Goal: Task Accomplishment & Management: Manage account settings

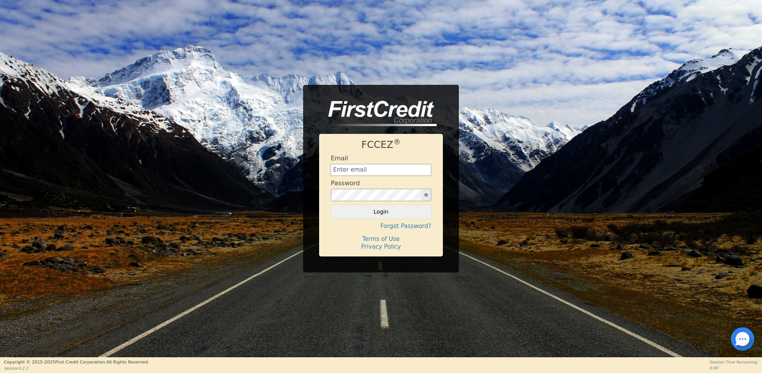
type input "[EMAIL_ADDRESS][DOMAIN_NAME]"
click at [376, 213] on button "Login" at bounding box center [381, 211] width 100 height 13
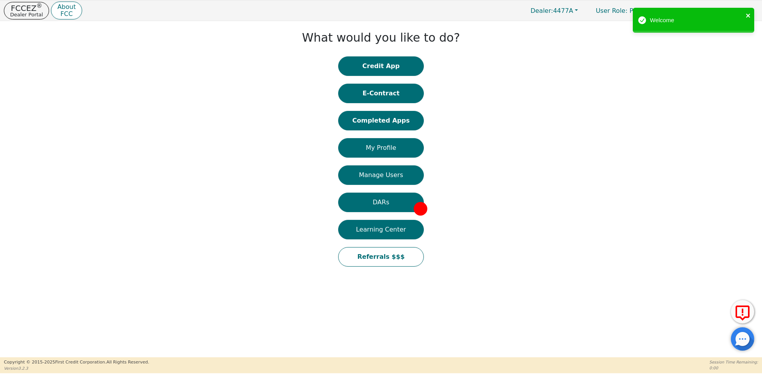
click at [749, 17] on icon "close" at bounding box center [748, 16] width 4 height 4
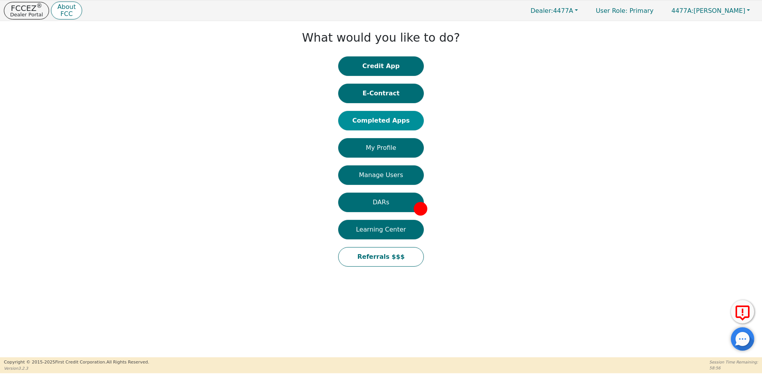
click at [392, 124] on button "Completed Apps" at bounding box center [381, 120] width 86 height 19
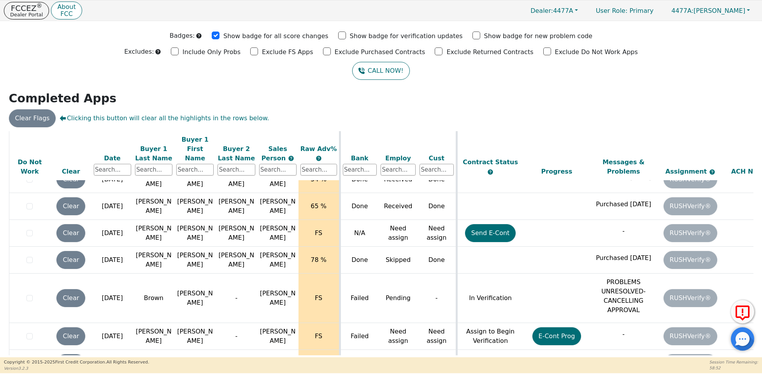
scroll to position [391, 0]
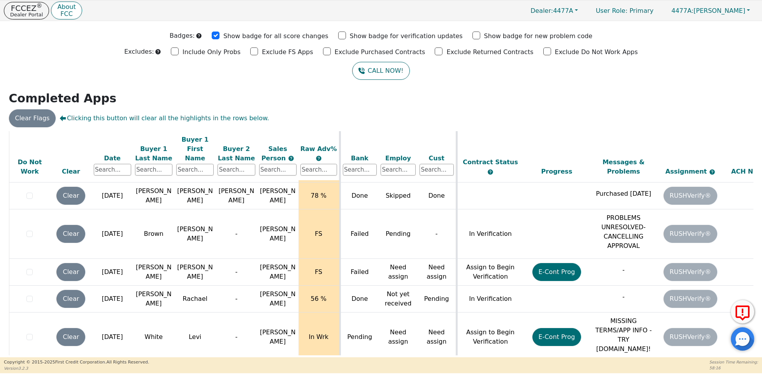
click at [261, 97] on h2 "Completed Apps" at bounding box center [381, 98] width 744 height 14
click at [527, 93] on h2 "Completed Apps" at bounding box center [381, 98] width 744 height 14
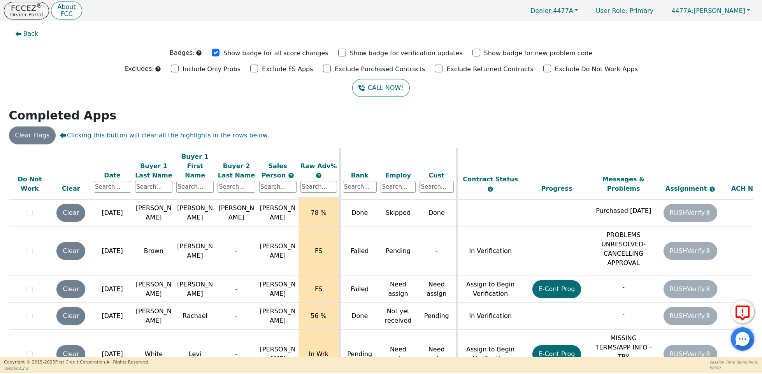
scroll to position [17, 0]
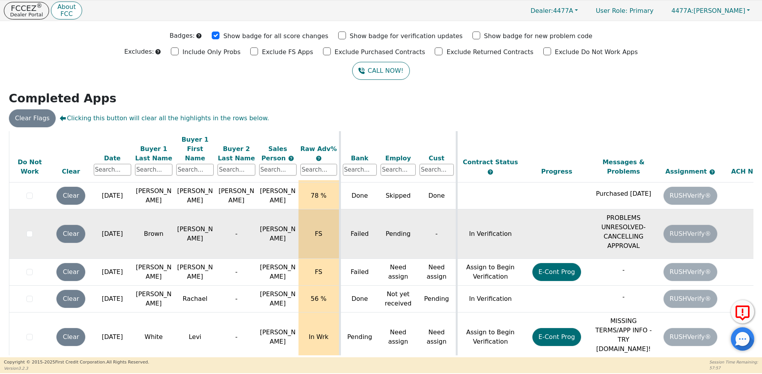
click at [606, 213] on p "PROBLEMS UNRESOLVED-CANCELLING APPROVAL" at bounding box center [623, 231] width 63 height 37
click at [586, 226] on td at bounding box center [556, 233] width 67 height 49
click at [469, 221] on td "In Verification" at bounding box center [489, 233] width 67 height 49
click at [28, 231] on input "checkbox" at bounding box center [29, 234] width 6 height 6
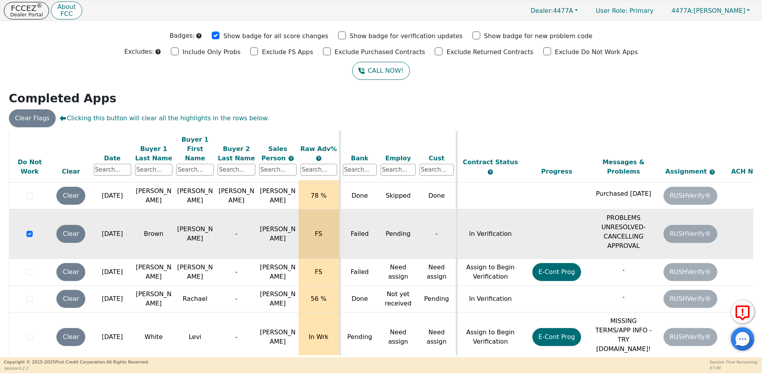
click at [65, 85] on div "Back Badges: Show badge for all score changes Show badge for verification updat…" at bounding box center [381, 172] width 762 height 336
click at [30, 231] on input "checkbox" at bounding box center [29, 234] width 6 height 6
click at [74, 8] on div at bounding box center [381, 8] width 750 height 0
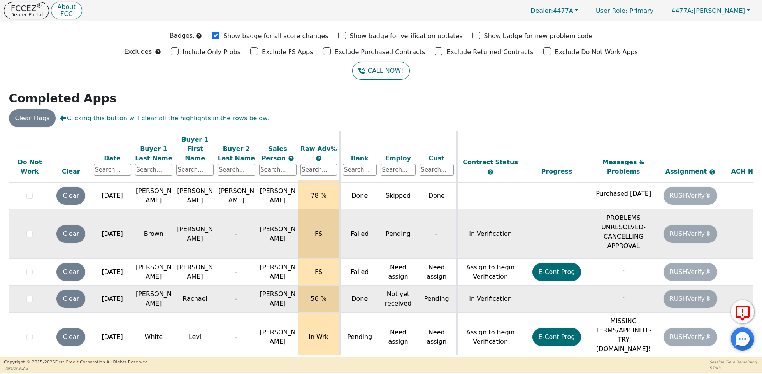
click at [31, 296] on input "checkbox" at bounding box center [29, 299] width 6 height 6
click at [243, 8] on div at bounding box center [381, 8] width 750 height 0
click at [244, 93] on h2 "Completed Apps" at bounding box center [381, 98] width 744 height 14
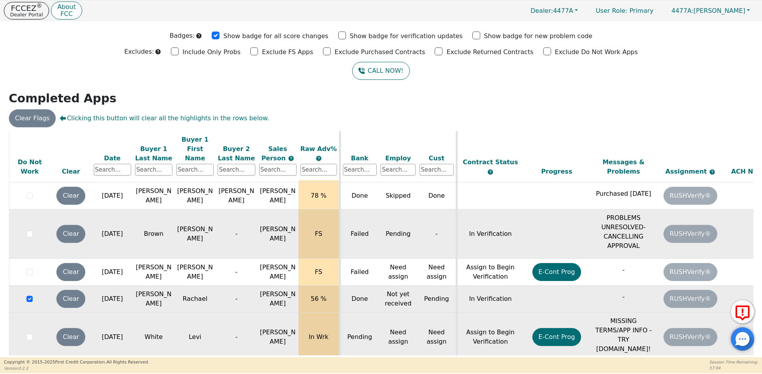
click at [606, 316] on p "MISSING TERMS/APP INFO - TRY [DOMAIN_NAME]!" at bounding box center [623, 334] width 63 height 37
click at [596, 316] on p "MISSING TERMS/APP INFO - TRY [DOMAIN_NAME]!" at bounding box center [623, 334] width 63 height 37
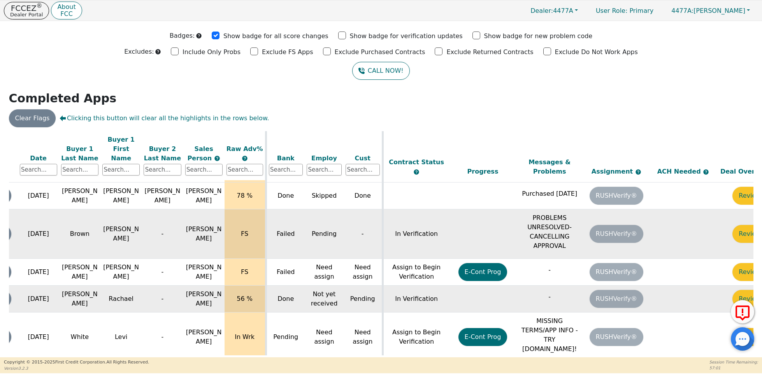
scroll to position [391, 109]
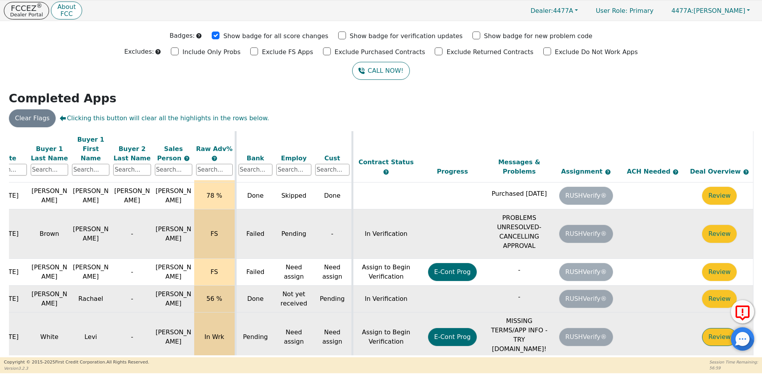
click at [716, 328] on button "Review" at bounding box center [719, 337] width 35 height 18
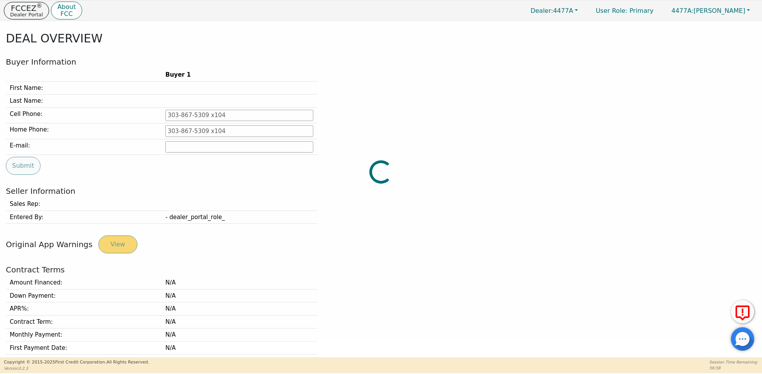
type input "[PHONE_NUMBER]"
type input "[EMAIL_ADDRESS][DOMAIN_NAME]"
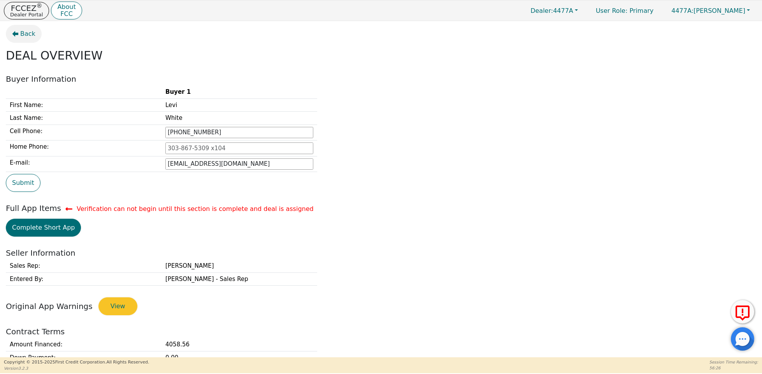
click at [21, 36] on span "Back" at bounding box center [27, 33] width 15 height 9
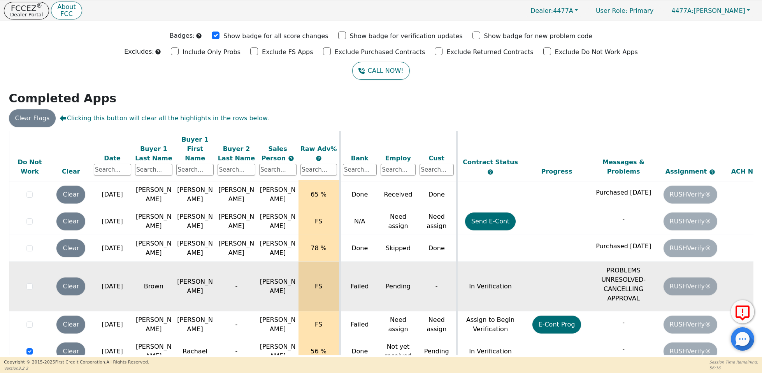
scroll to position [391, 0]
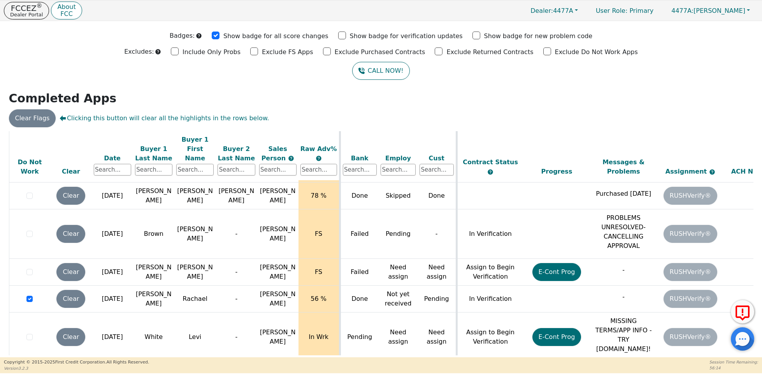
click at [97, 75] on div "CALL NOW!" at bounding box center [381, 71] width 750 height 18
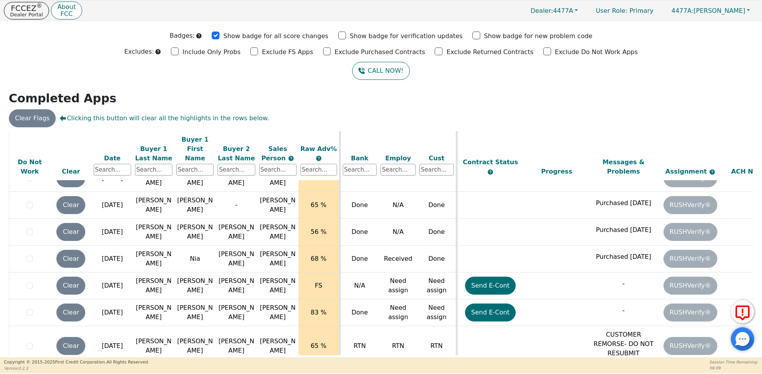
scroll to position [0, 0]
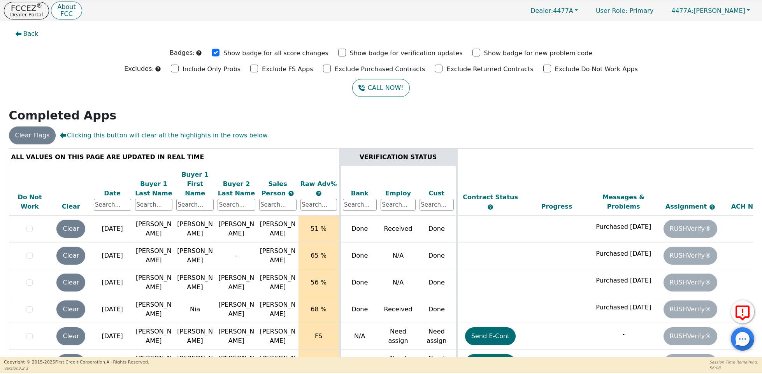
drag, startPoint x: 112, startPoint y: 96, endPoint x: 93, endPoint y: 62, distance: 39.2
click at [112, 96] on div "CALL NOW!" at bounding box center [381, 88] width 750 height 18
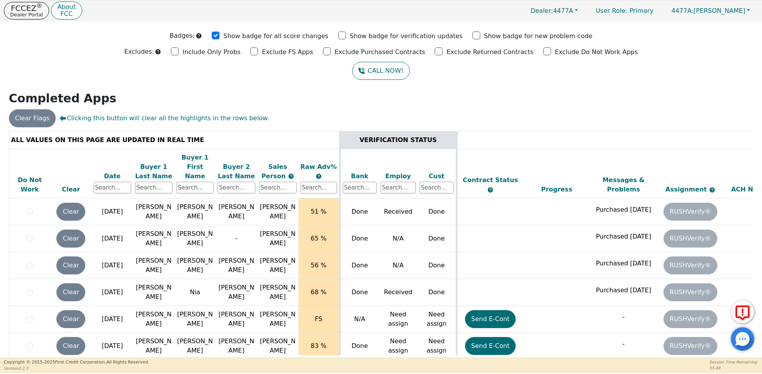
scroll to position [391, 0]
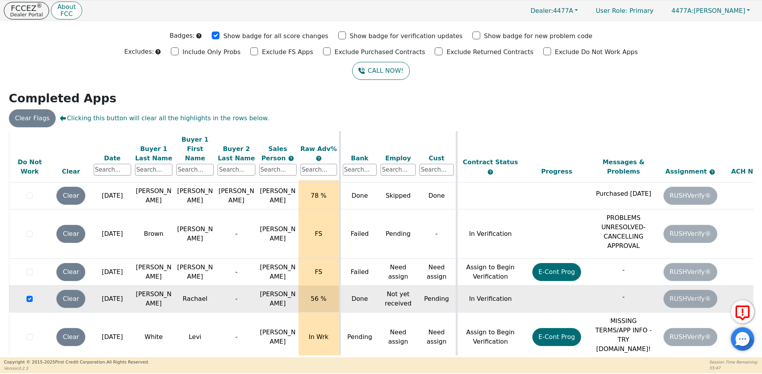
click at [208, 289] on td "Rachael" at bounding box center [194, 299] width 41 height 27
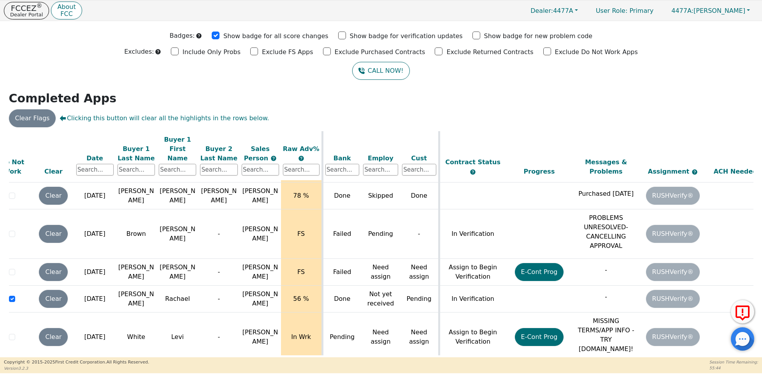
scroll to position [391, 109]
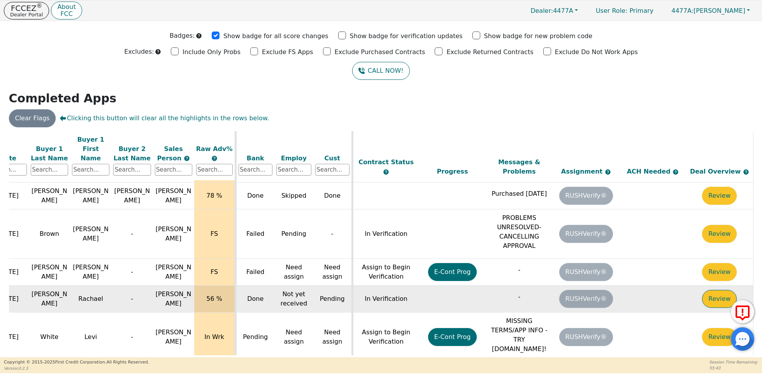
click at [709, 290] on button "Review" at bounding box center [719, 299] width 35 height 18
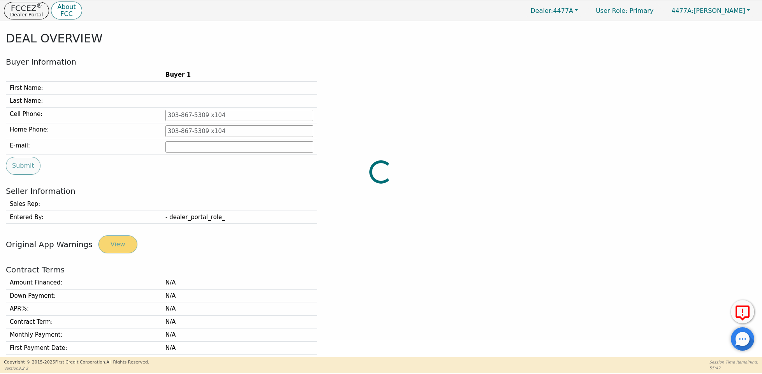
type input "[PHONE_NUMBER]"
type input "[EMAIL_ADDRESS][DOMAIN_NAME]"
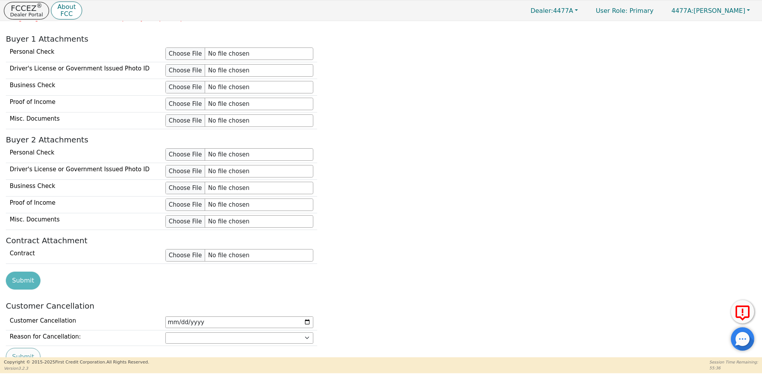
scroll to position [799, 0]
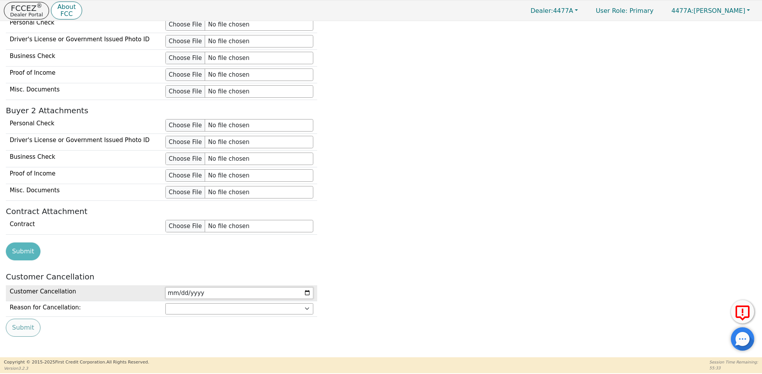
click at [214, 294] on input "date" at bounding box center [239, 293] width 148 height 12
type input "[DATE]"
click at [336, 263] on div "Upload New Docs Using image sizes less than 2MB will improve your upload speed …" at bounding box center [381, 123] width 750 height 297
click at [255, 290] on input "[DATE]" at bounding box center [239, 293] width 148 height 12
click at [168, 272] on h2 "Customer Cancellation" at bounding box center [381, 276] width 750 height 9
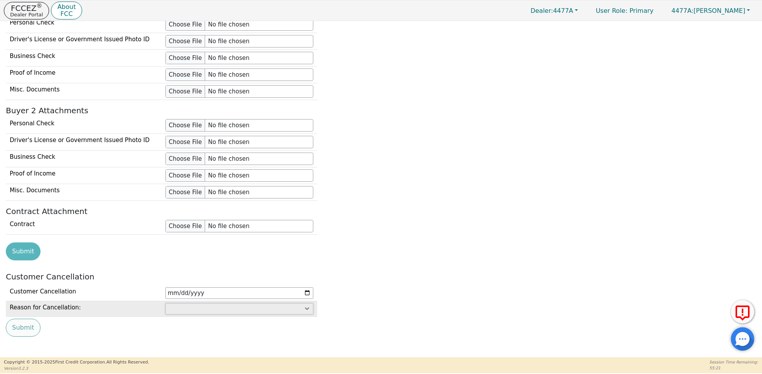
select select "Customer: cannot afford"
click at [16, 326] on button "Submit" at bounding box center [23, 328] width 35 height 18
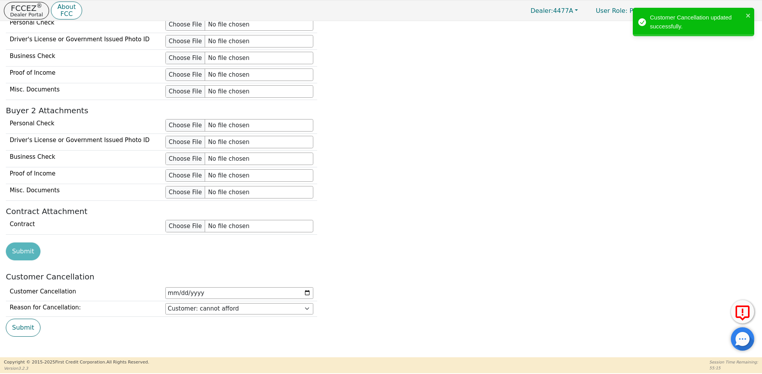
click at [743, 14] on div "Customer Cancellation updated successfully." at bounding box center [691, 22] width 110 height 22
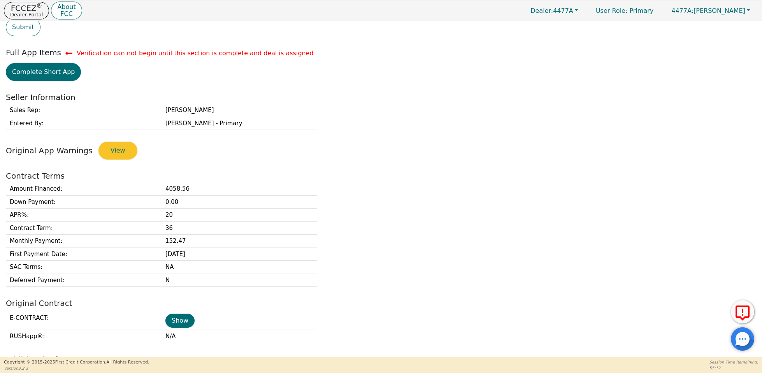
scroll to position [0, 0]
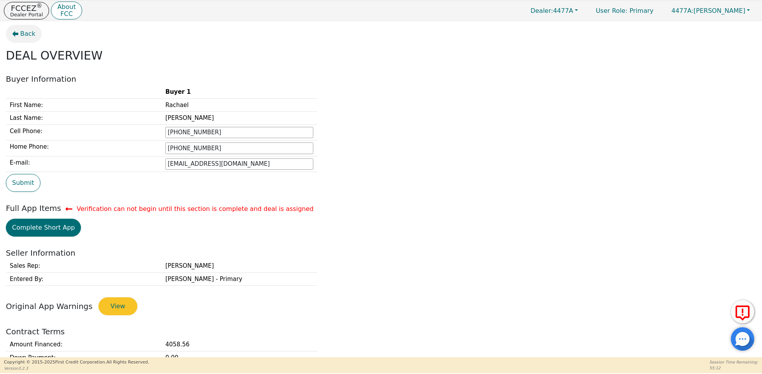
click at [20, 33] on span "Back" at bounding box center [27, 33] width 15 height 9
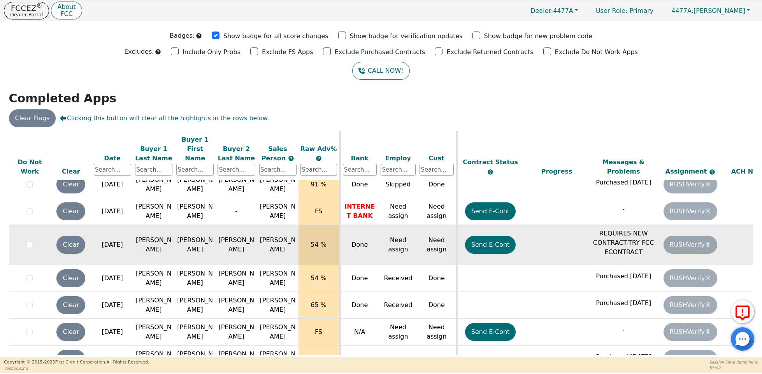
scroll to position [391, 0]
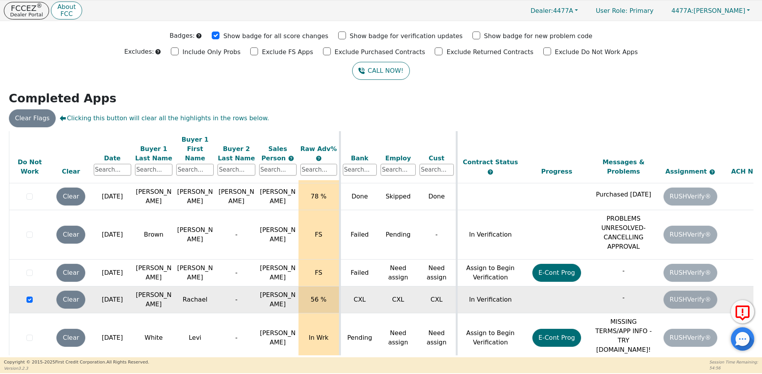
click at [28, 296] on input "checkbox" at bounding box center [29, 299] width 6 height 6
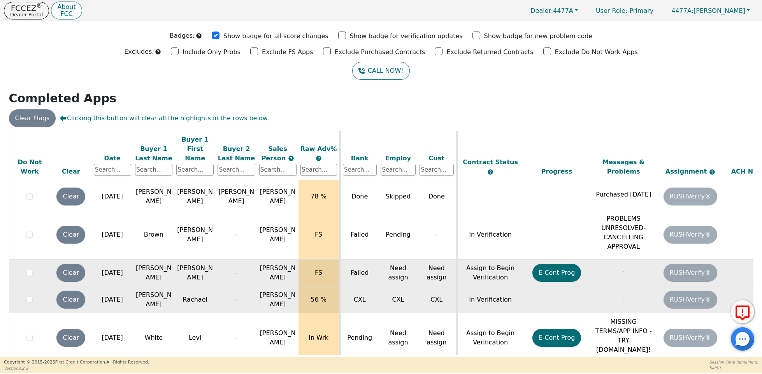
click at [31, 270] on input "checkbox" at bounding box center [29, 273] width 6 height 6
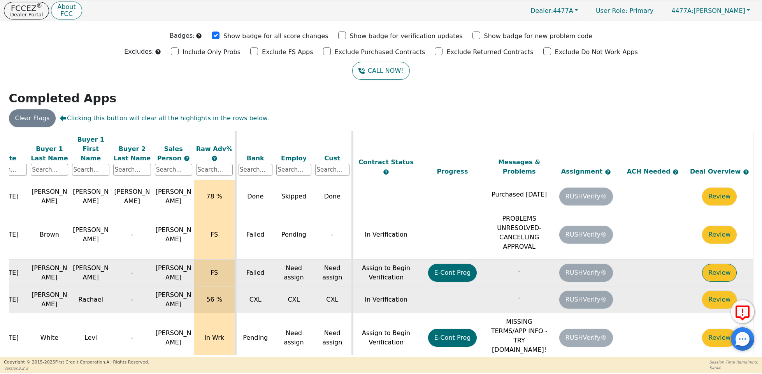
click at [705, 265] on button "Review" at bounding box center [719, 273] width 35 height 18
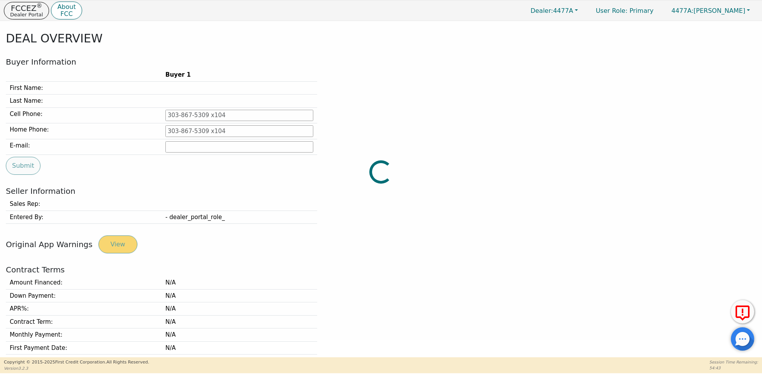
type input "[PHONE_NUMBER]"
type input "[EMAIL_ADDRESS][DOMAIN_NAME]"
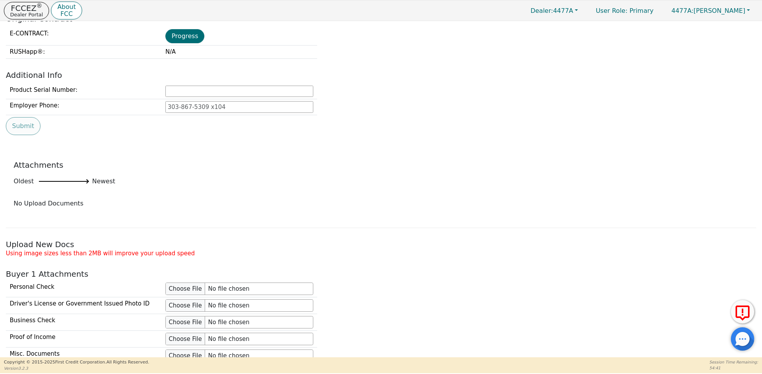
scroll to position [704, 0]
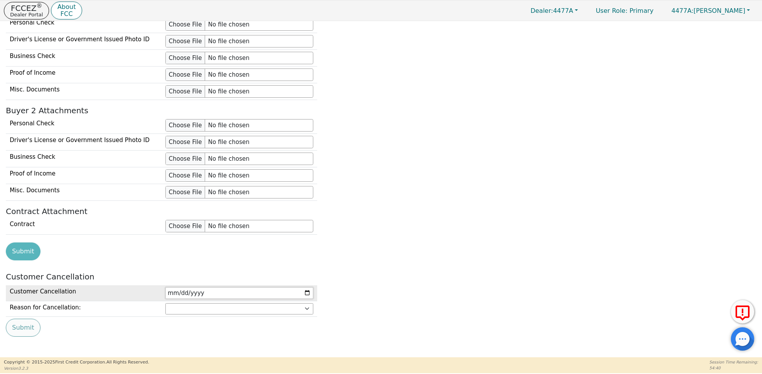
click at [250, 290] on input "date" at bounding box center [239, 293] width 148 height 12
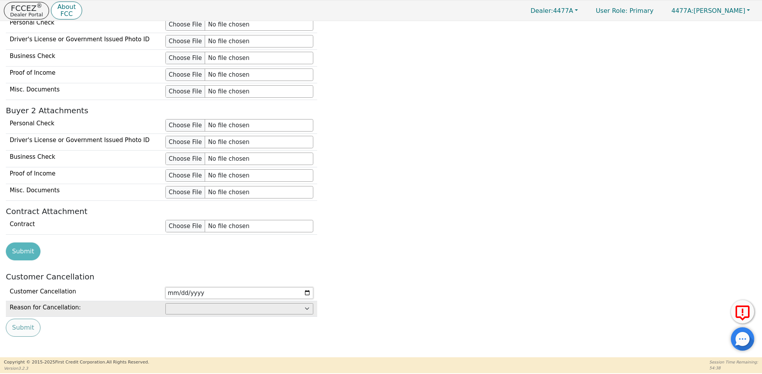
type input "[DATE]"
select select "Customer: cannot afford"
click at [18, 325] on button "Submit" at bounding box center [23, 328] width 35 height 18
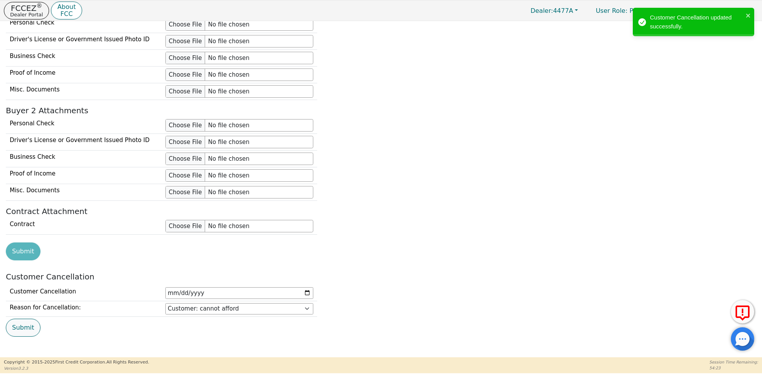
click at [16, 322] on button "Submit" at bounding box center [23, 328] width 35 height 18
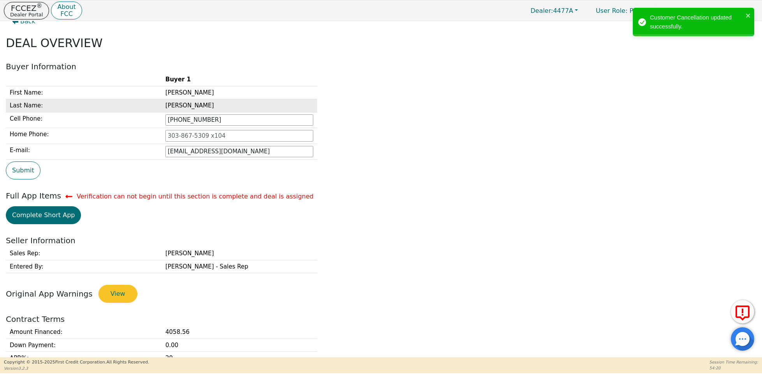
scroll to position [0, 0]
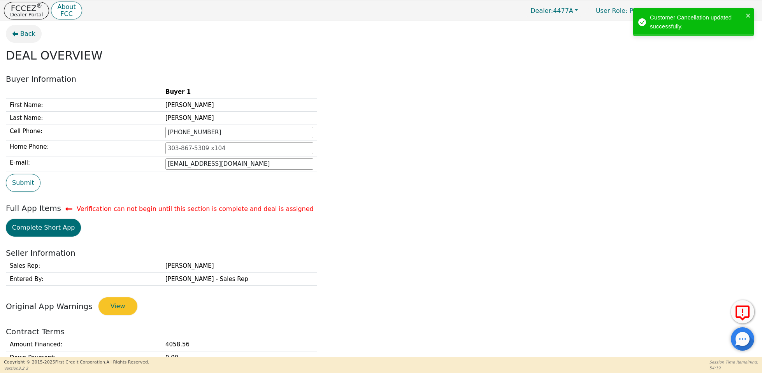
click at [27, 35] on span "Back" at bounding box center [27, 33] width 15 height 9
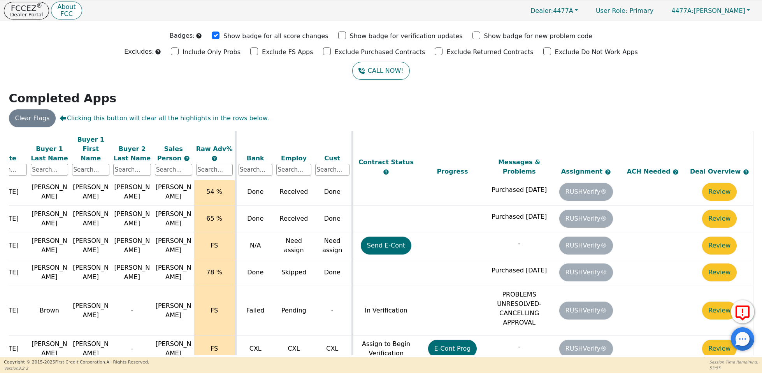
scroll to position [315, 0]
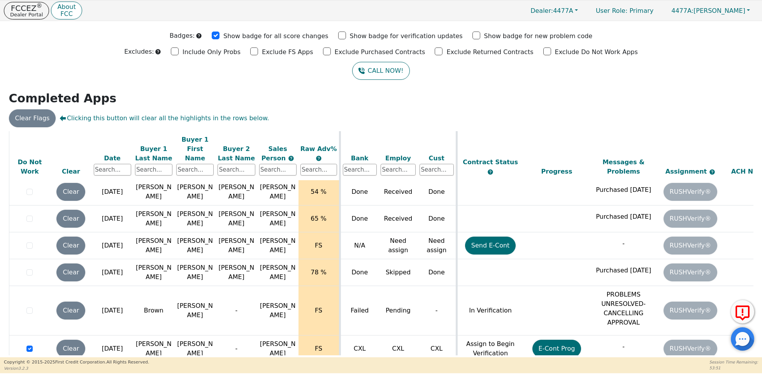
drag, startPoint x: 319, startPoint y: 356, endPoint x: 678, endPoint y: 354, distance: 358.3
click at [678, 354] on div "ALL VALUES ON THIS PAGE ARE UPDATED IN REAL TIME VERIFICATION STATUS Do Not Wor…" at bounding box center [381, 244] width 750 height 226
click at [610, 362] on td "-" at bounding box center [623, 375] width 67 height 27
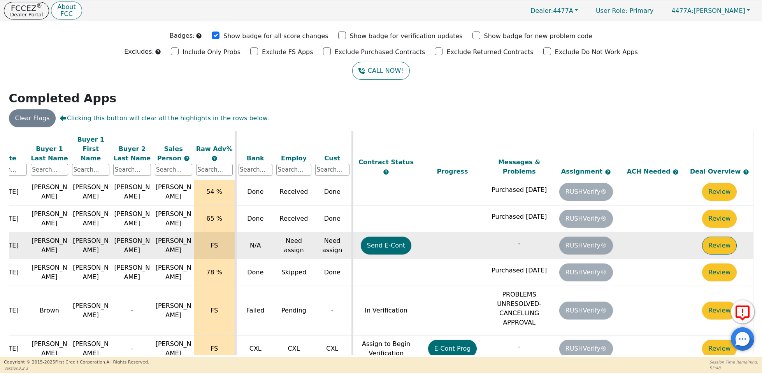
click at [713, 237] on button "Review" at bounding box center [719, 246] width 35 height 18
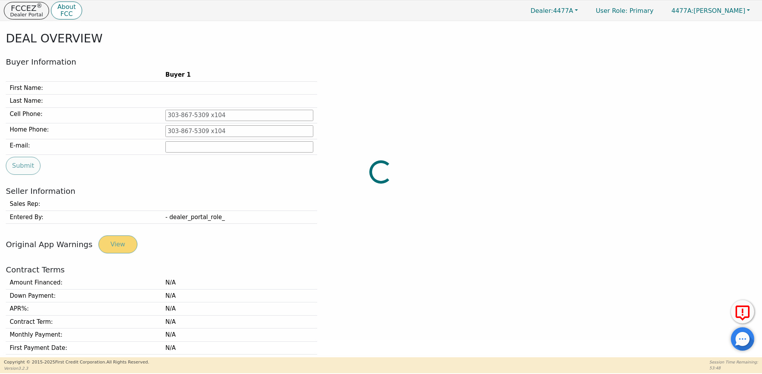
type input "[PHONE_NUMBER]"
type input "[PERSON_NAME][EMAIL_ADDRESS][PERSON_NAME][DOMAIN_NAME]"
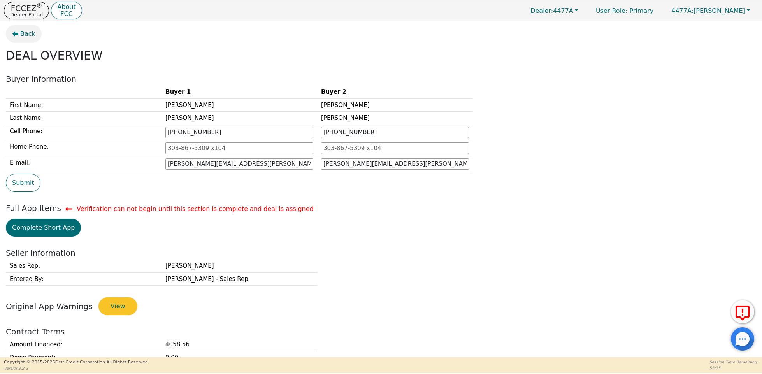
click at [13, 35] on icon "button" at bounding box center [15, 34] width 6 height 6
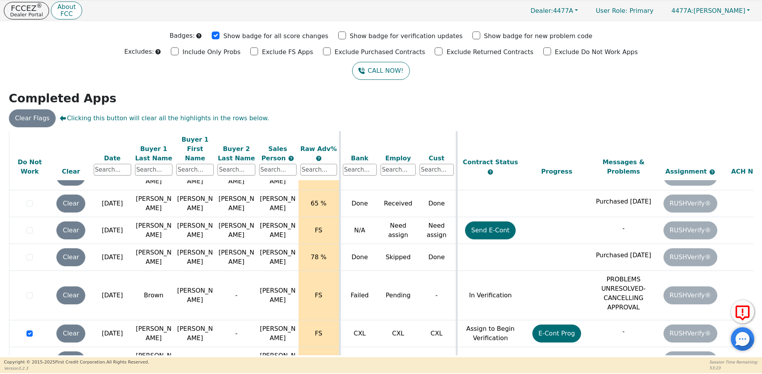
scroll to position [330, 109]
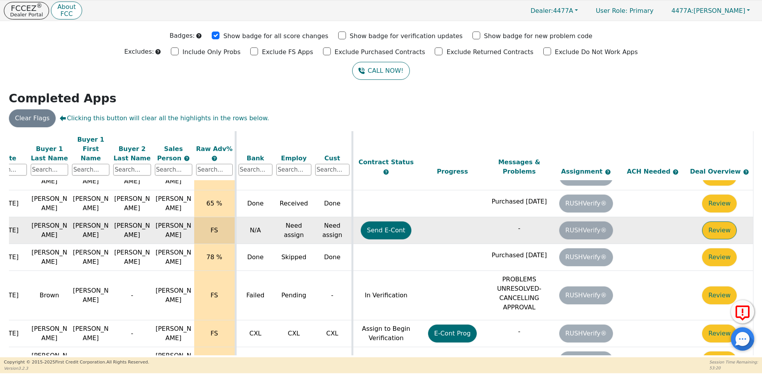
click at [708, 221] on button "Review" at bounding box center [719, 230] width 35 height 18
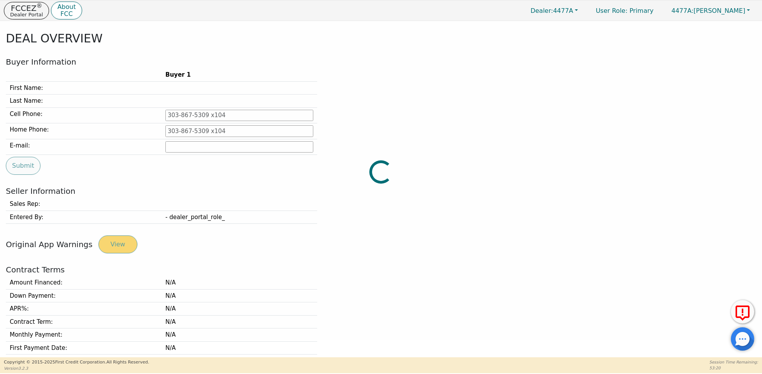
type input "[PHONE_NUMBER]"
type input "[PERSON_NAME][EMAIL_ADDRESS][PERSON_NAME][DOMAIN_NAME]"
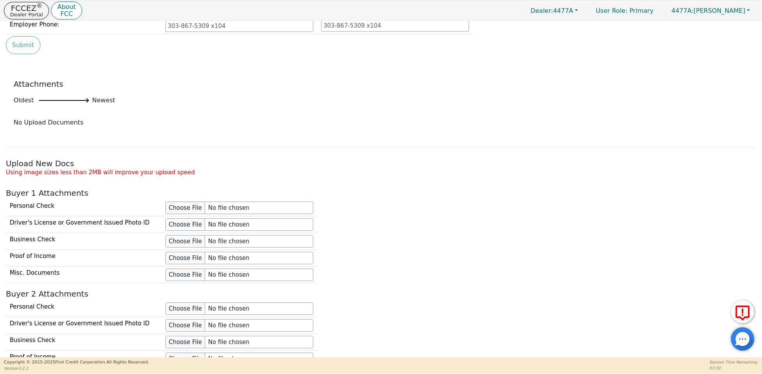
scroll to position [704, 0]
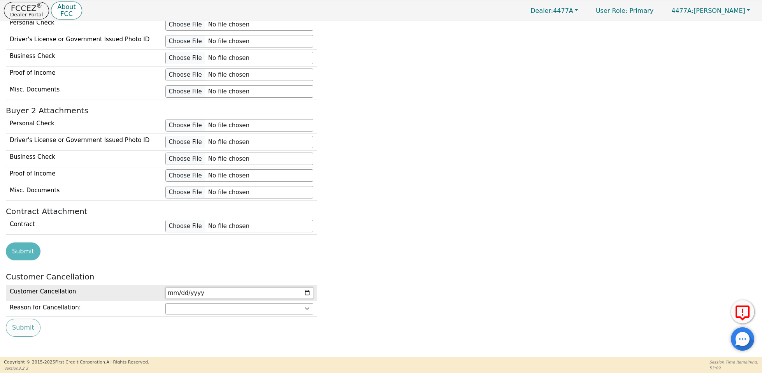
click at [207, 289] on input "date" at bounding box center [239, 293] width 148 height 12
type input "[DATE]"
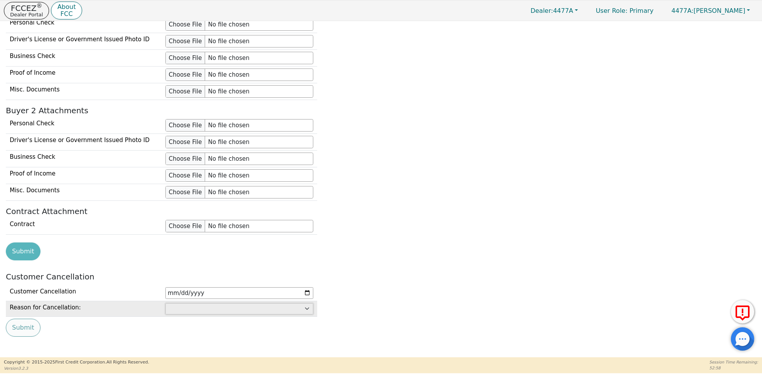
select select "Dealer: rescore unacceptable"
click at [30, 329] on button "Submit" at bounding box center [23, 328] width 35 height 18
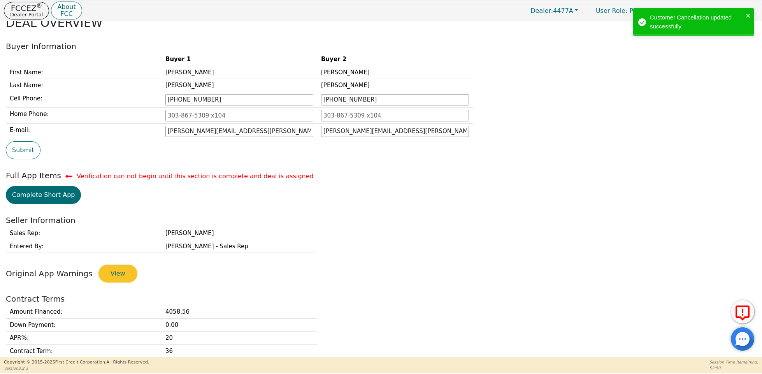
scroll to position [0, 0]
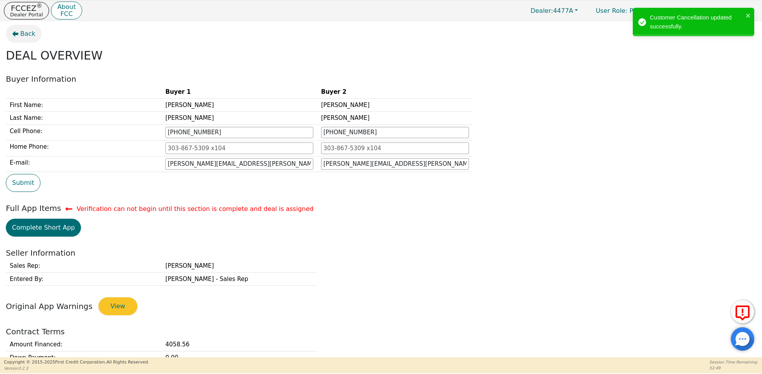
click at [26, 33] on span "Back" at bounding box center [27, 33] width 15 height 9
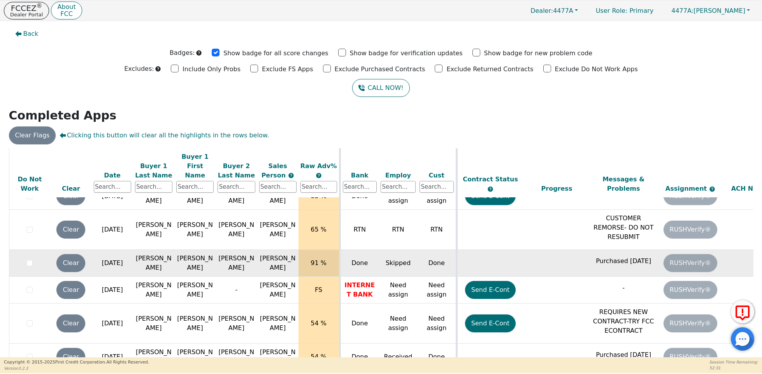
scroll to position [138, 0]
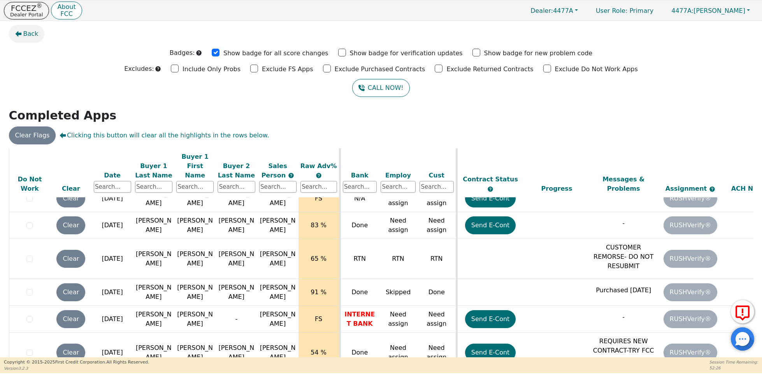
click at [11, 34] on button "Back" at bounding box center [27, 34] width 36 height 18
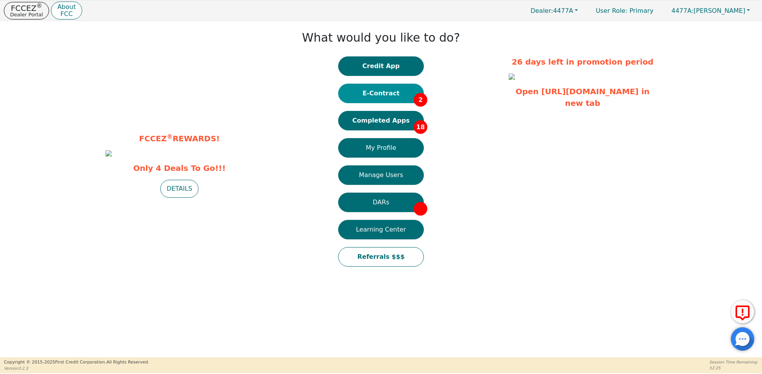
click at [382, 92] on button "E-Contract 2" at bounding box center [381, 93] width 86 height 19
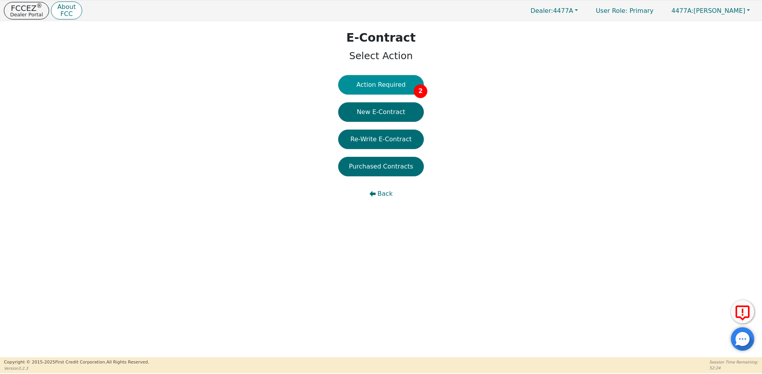
click at [398, 87] on button "Action Required 2" at bounding box center [381, 84] width 86 height 19
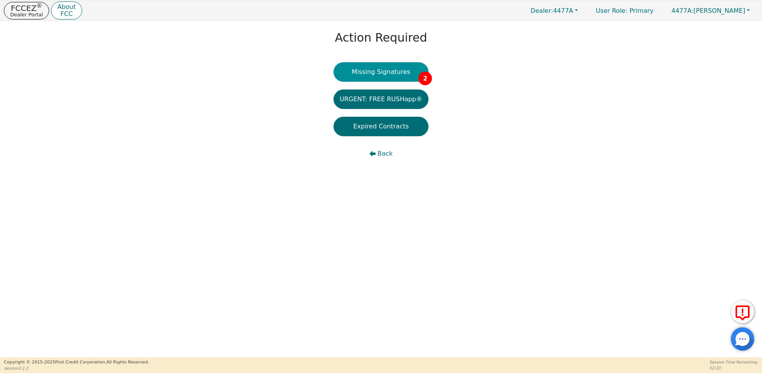
click at [401, 76] on button "Missing Signatures 2" at bounding box center [380, 71] width 95 height 19
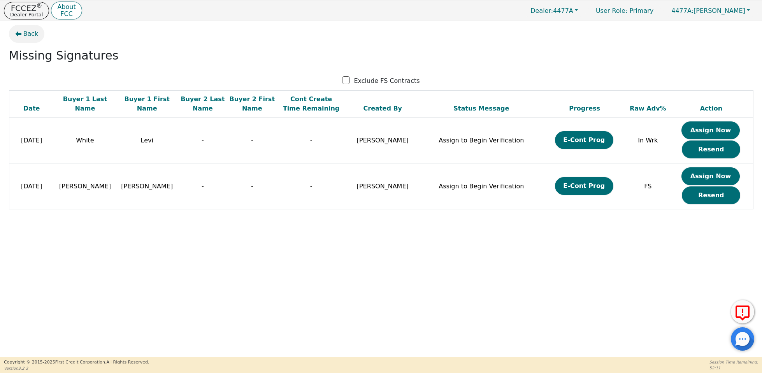
click at [38, 40] on button "Back" at bounding box center [27, 34] width 36 height 18
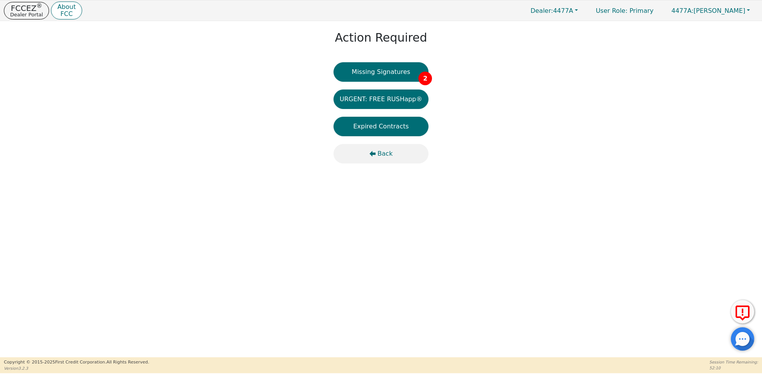
click at [383, 147] on button "Back" at bounding box center [380, 153] width 95 height 19
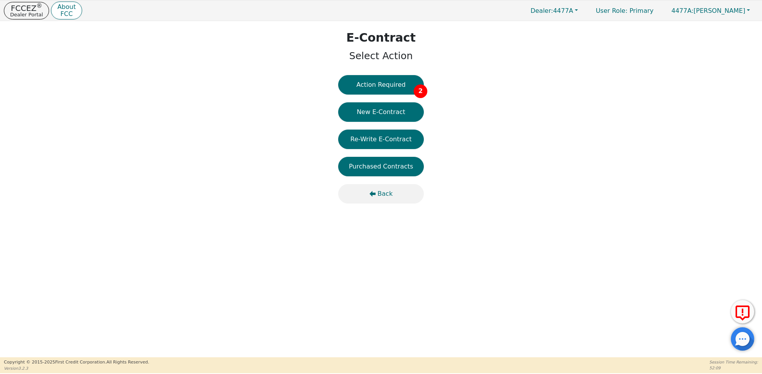
click at [382, 189] on span "Back" at bounding box center [384, 193] width 15 height 9
